Goal: Find specific page/section

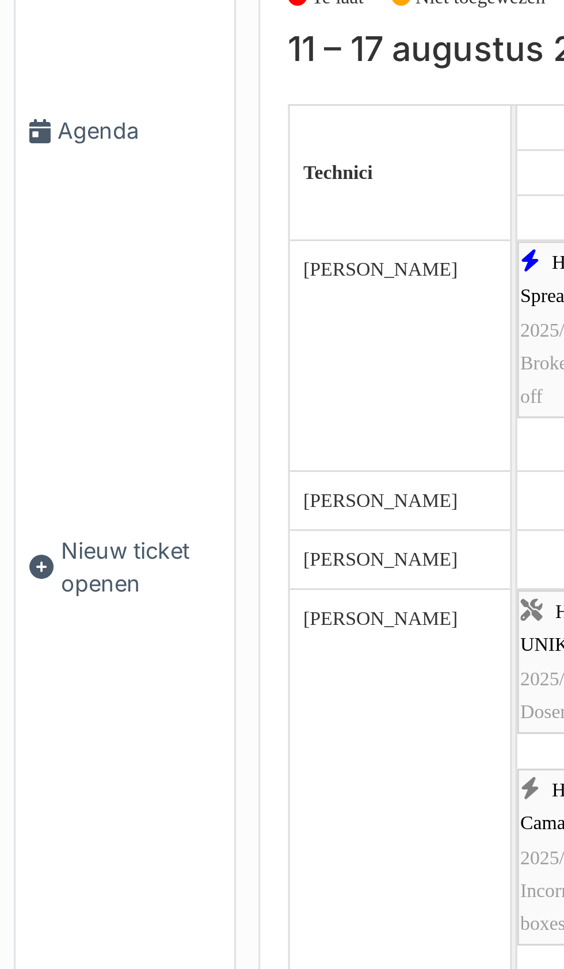
click at [36, 127] on span "Agenda" at bounding box center [46, 121] width 54 height 11
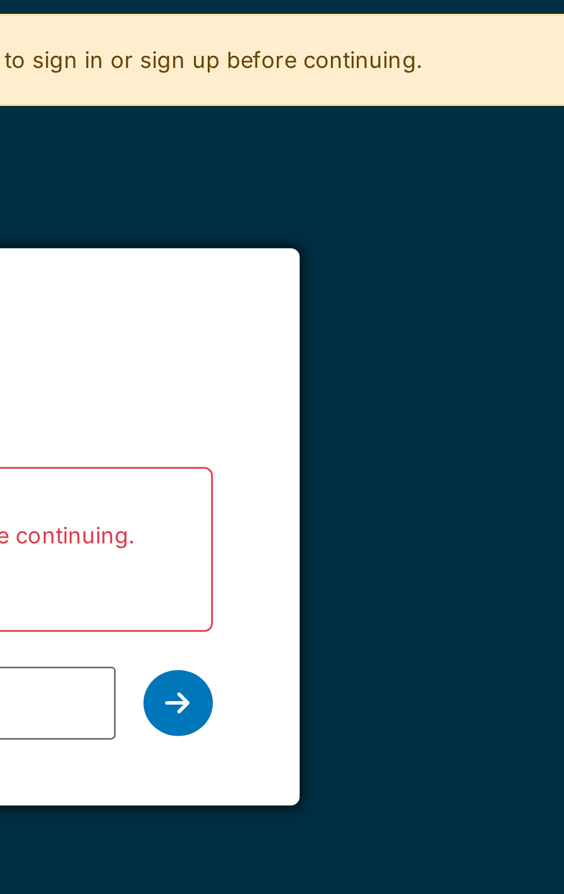
click at [385, 233] on div at bounding box center [379, 233] width 23 height 22
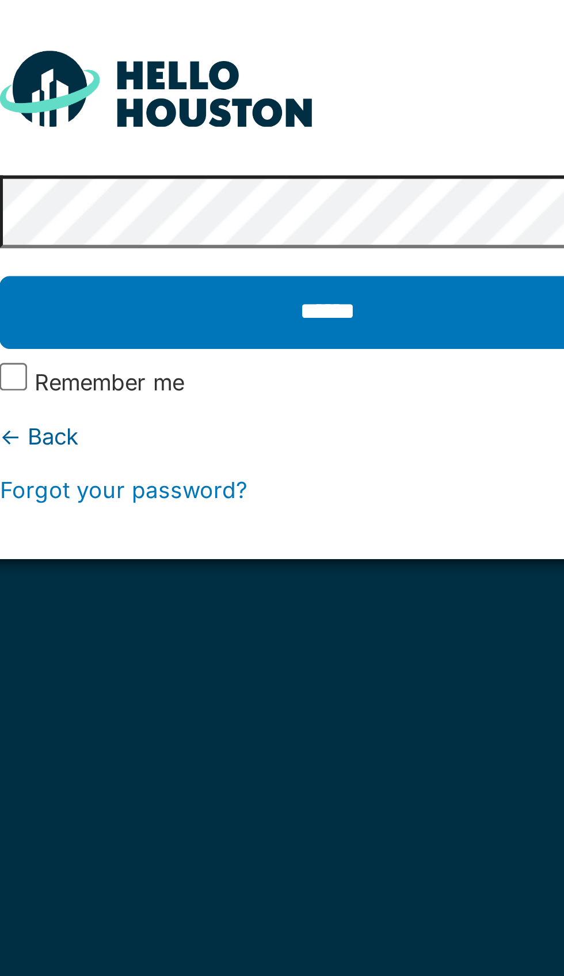
click at [185, 221] on label "Remember me" at bounding box center [210, 221] width 50 height 11
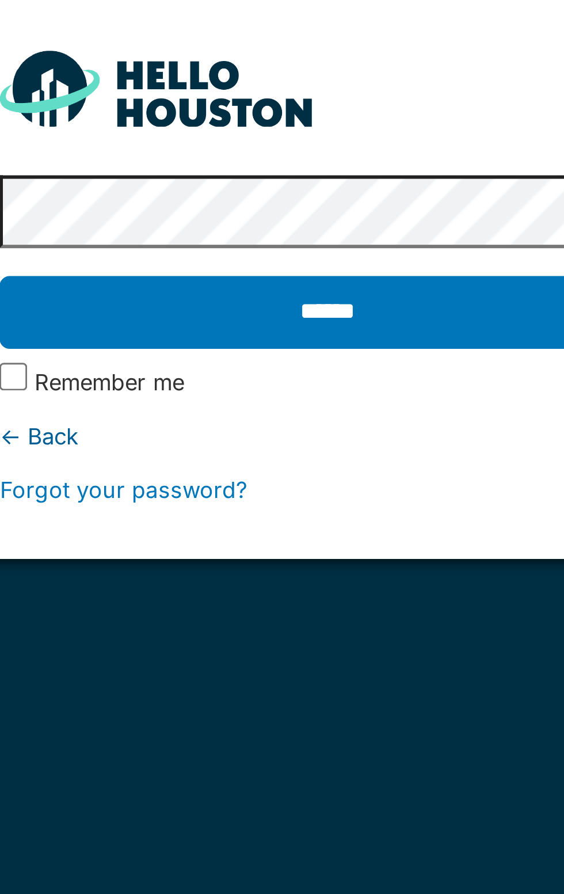
click at [284, 201] on input "******" at bounding box center [281, 198] width 217 height 24
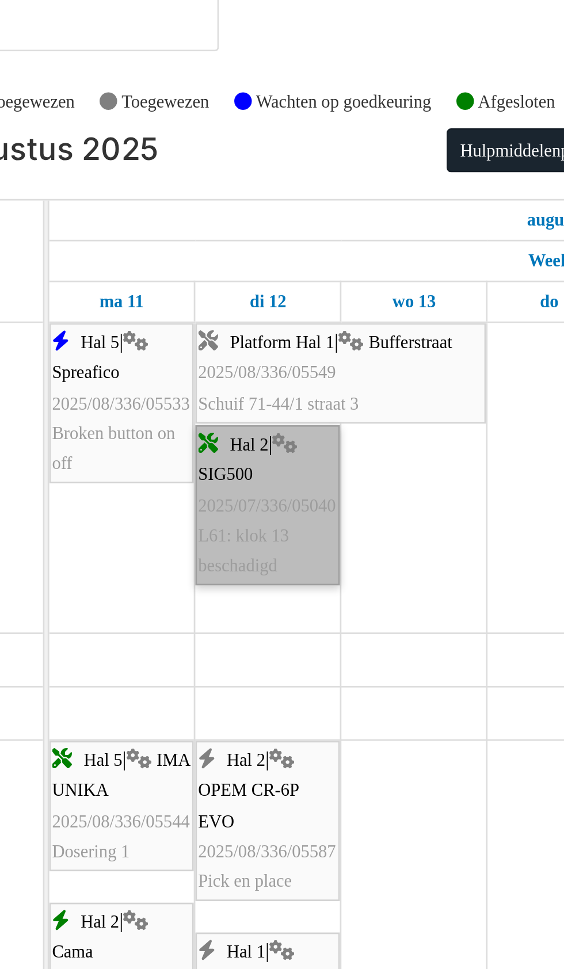
click at [253, 242] on link "Hal 2 | SIG500 2025/07/336/05040 L61: klok 13 beschadigd" at bounding box center [251, 225] width 53 height 59
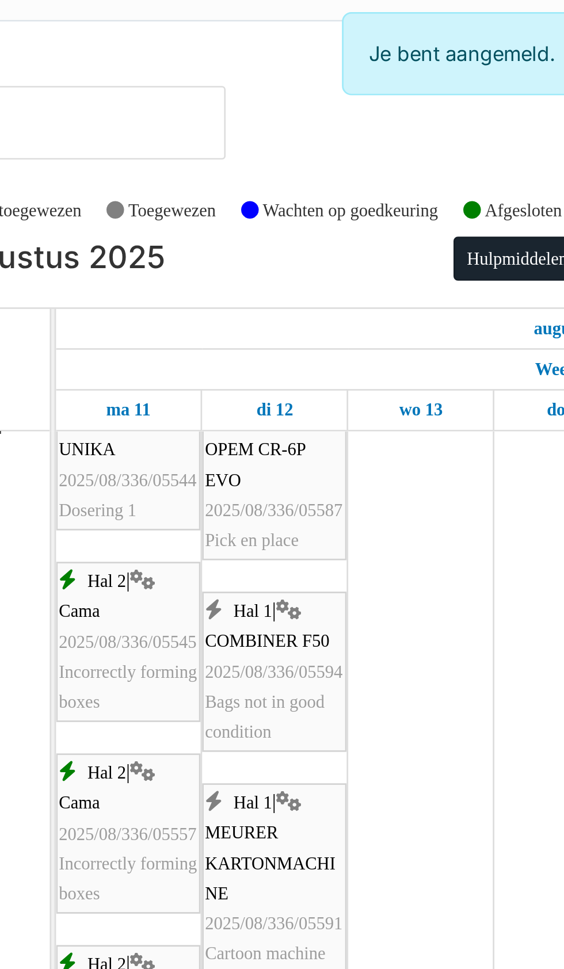
scroll to position [177, 0]
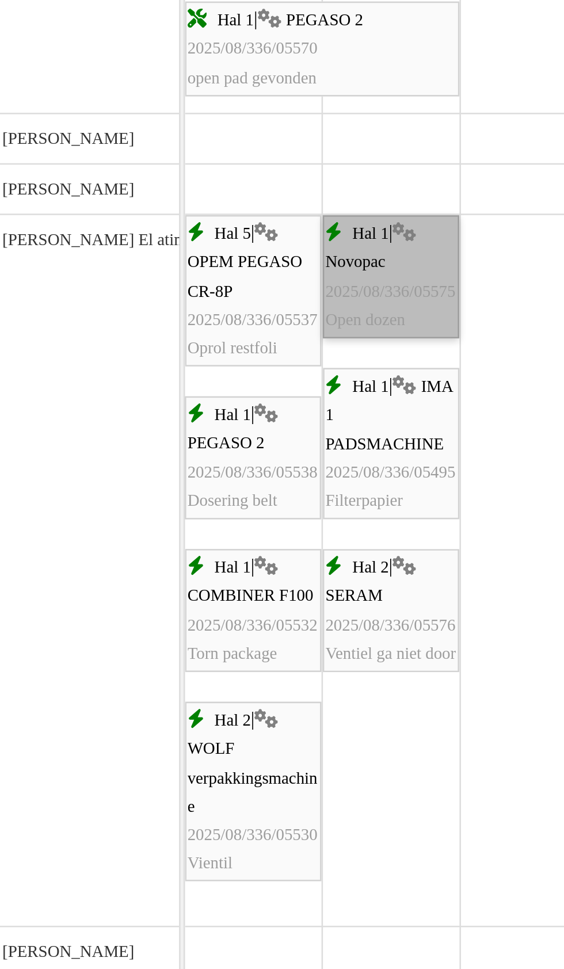
click at [246, 596] on link "Hal 1 | Novopac 2025/08/336/05575 Open dozen" at bounding box center [251, 592] width 53 height 48
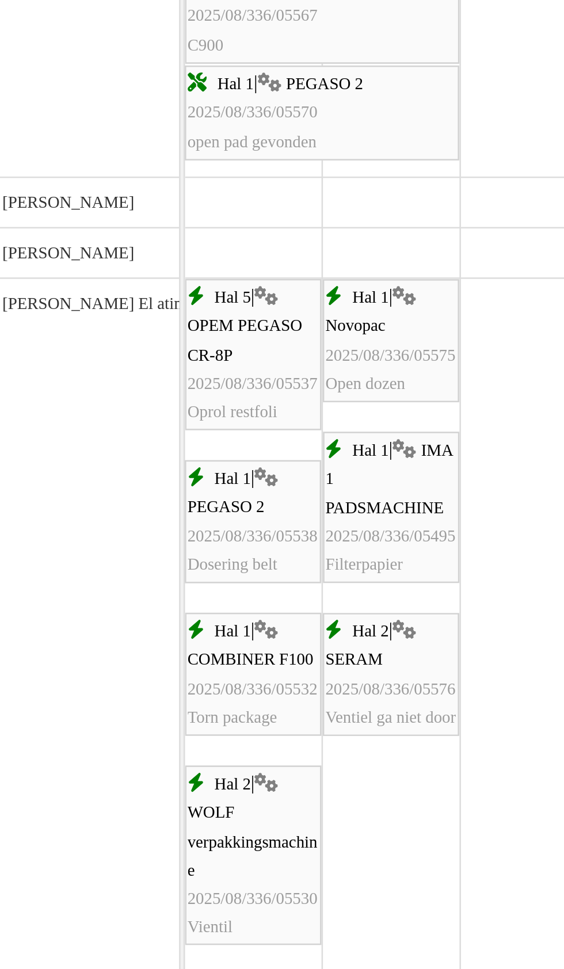
click at [248, 723] on div "Hal 1 | IMA 1 PADSMACHINE 2025/08/336/05495 Filterpapier" at bounding box center [251, 707] width 51 height 55
click at [251, 792] on div "Hal 2 | SERAM 2025/08/336/05576 Ventiel ga niet door" at bounding box center [251, 773] width 51 height 44
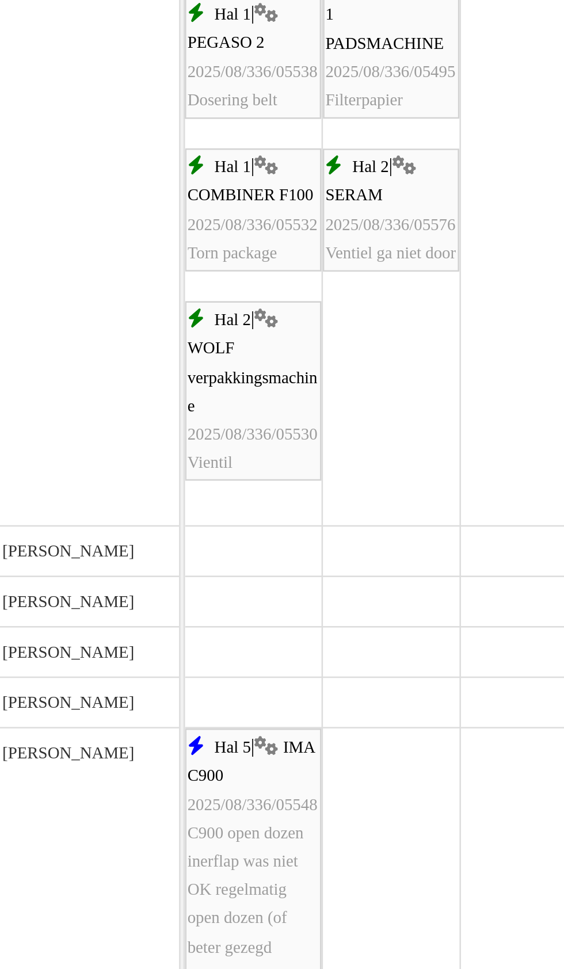
scroll to position [911, 0]
